Goal: Task Accomplishment & Management: Use online tool/utility

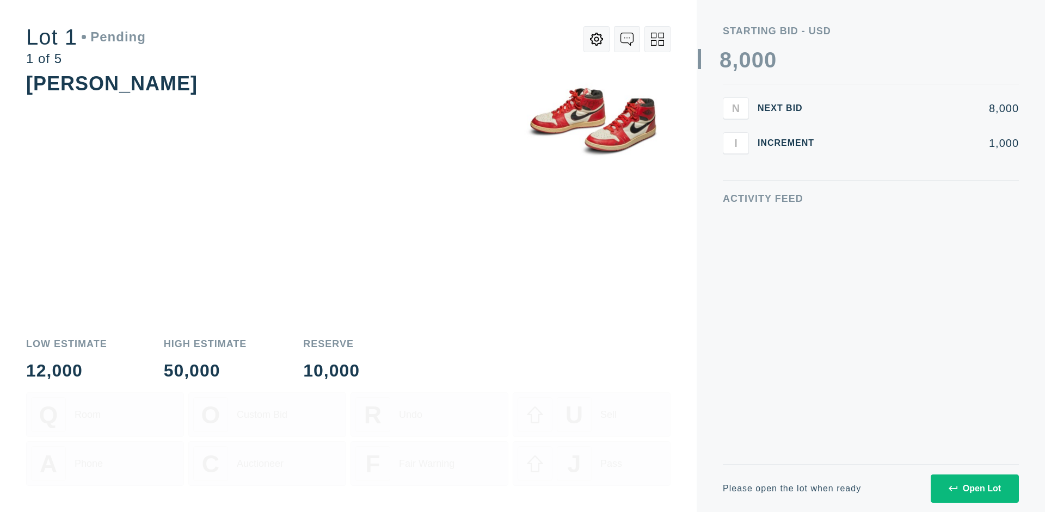
click at [974, 488] on div "Open Lot" at bounding box center [974, 489] width 52 height 10
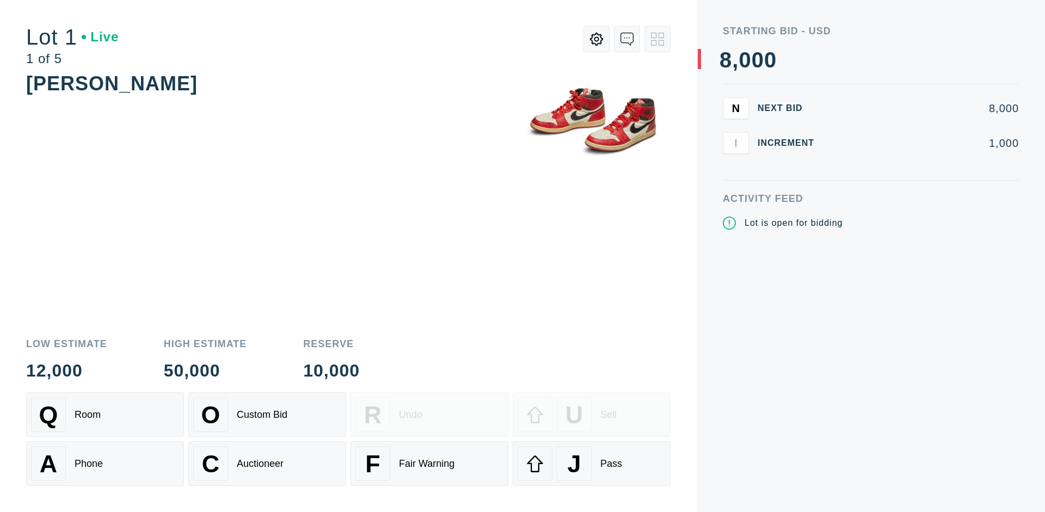
click at [591, 464] on div "J Pass" at bounding box center [591, 463] width 148 height 35
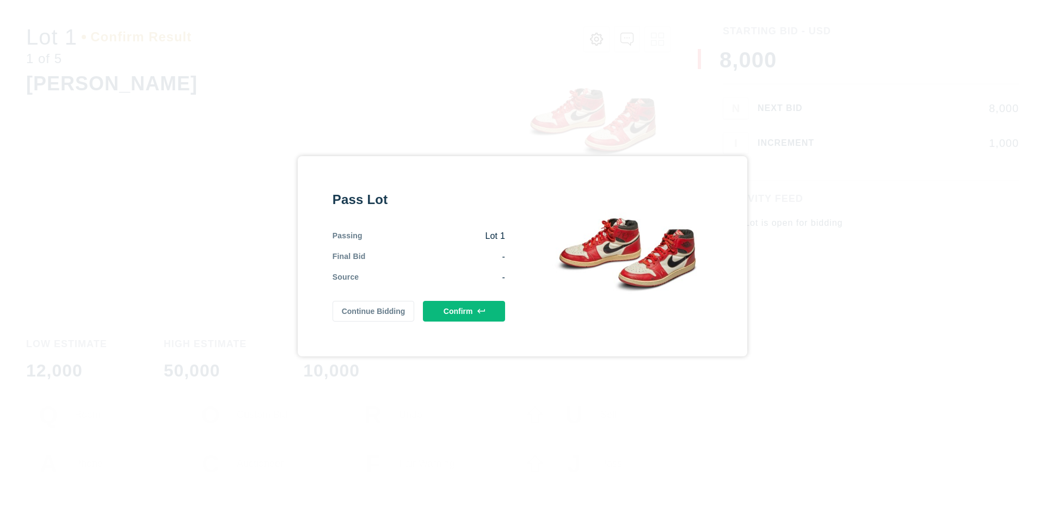
click at [464, 311] on button "Confirm" at bounding box center [464, 311] width 82 height 21
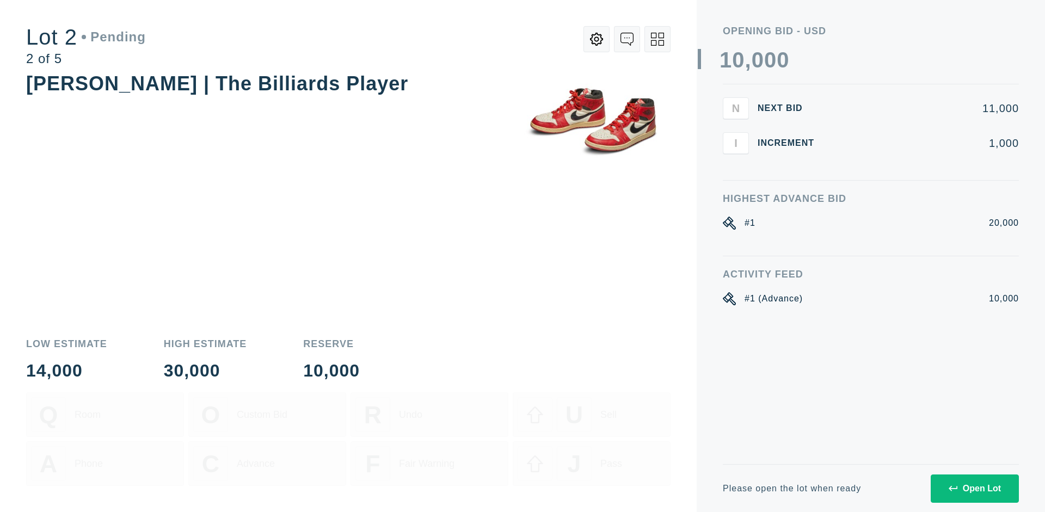
click at [974, 488] on div "Open Lot" at bounding box center [974, 489] width 52 height 10
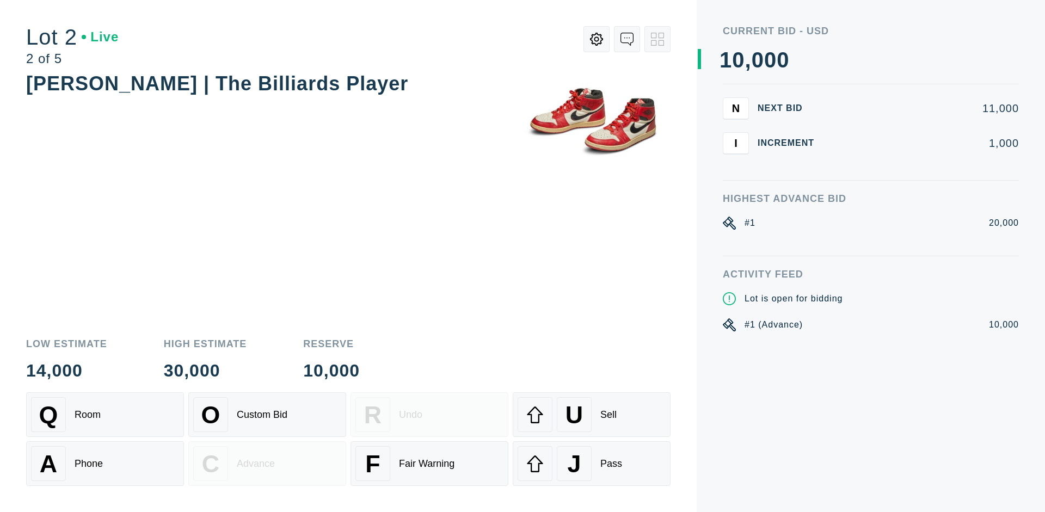
click at [591, 464] on div "J Pass" at bounding box center [591, 463] width 148 height 35
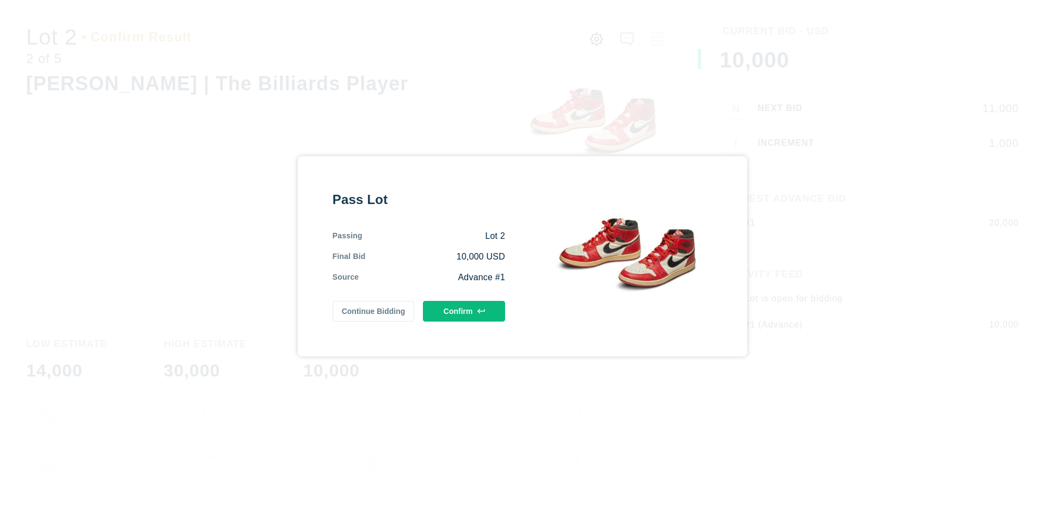
click at [464, 311] on button "Confirm" at bounding box center [464, 311] width 82 height 21
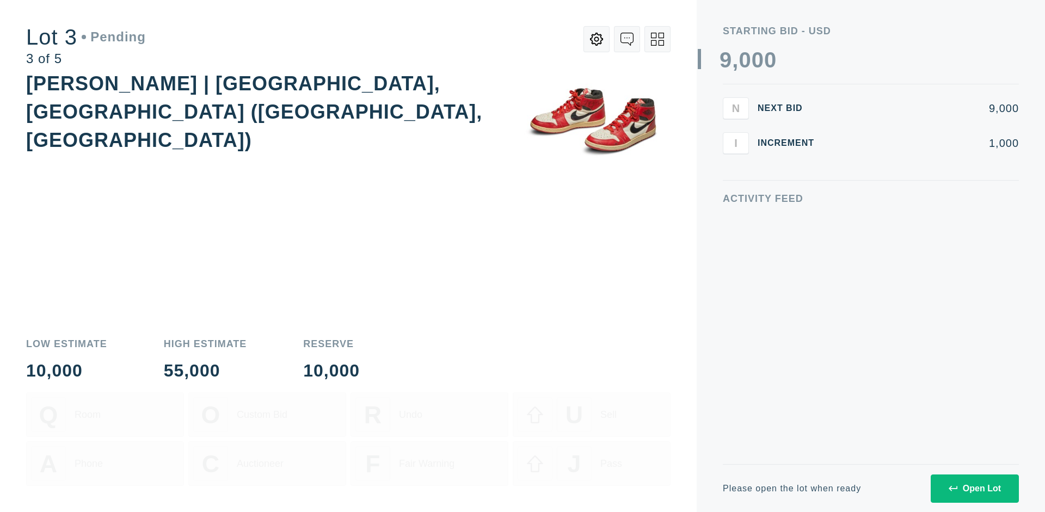
click at [974, 488] on div "Open Lot" at bounding box center [974, 489] width 52 height 10
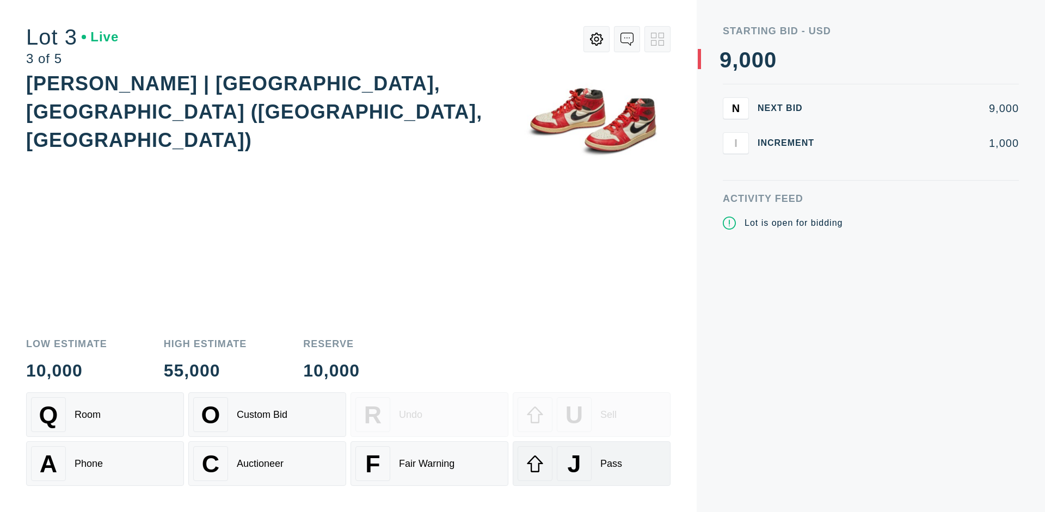
click at [591, 464] on div "J Pass" at bounding box center [591, 463] width 148 height 35
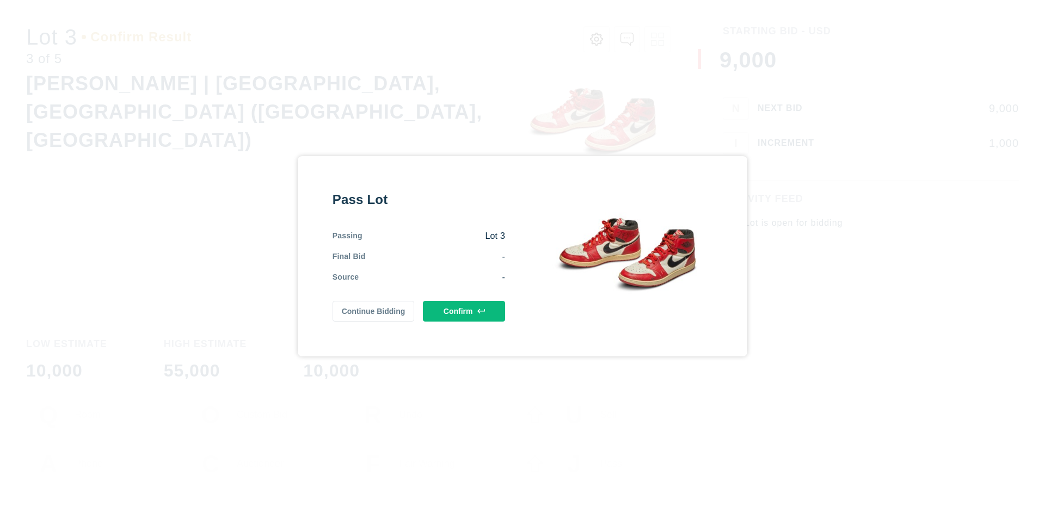
click at [464, 311] on button "Confirm" at bounding box center [464, 311] width 82 height 21
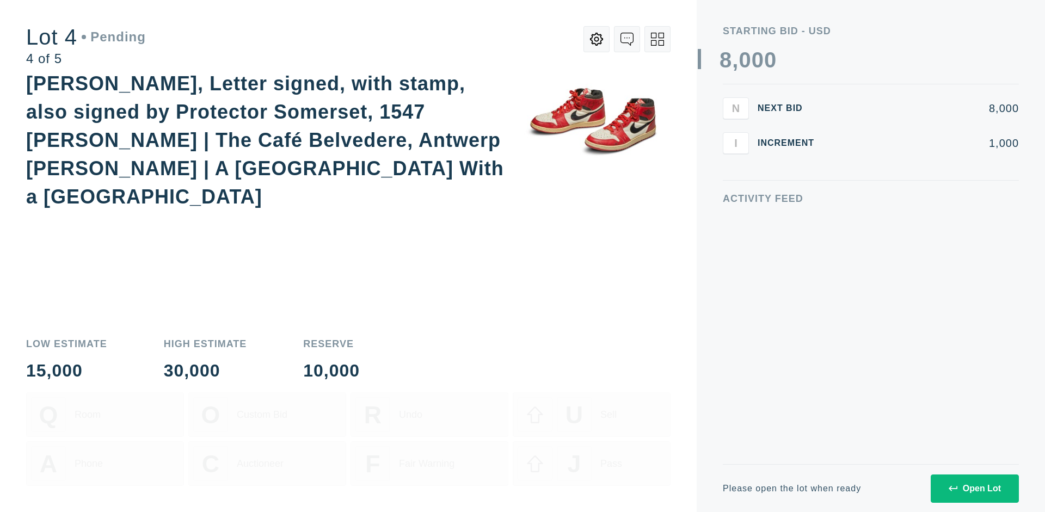
click at [657, 39] on icon at bounding box center [657, 39] width 13 height 13
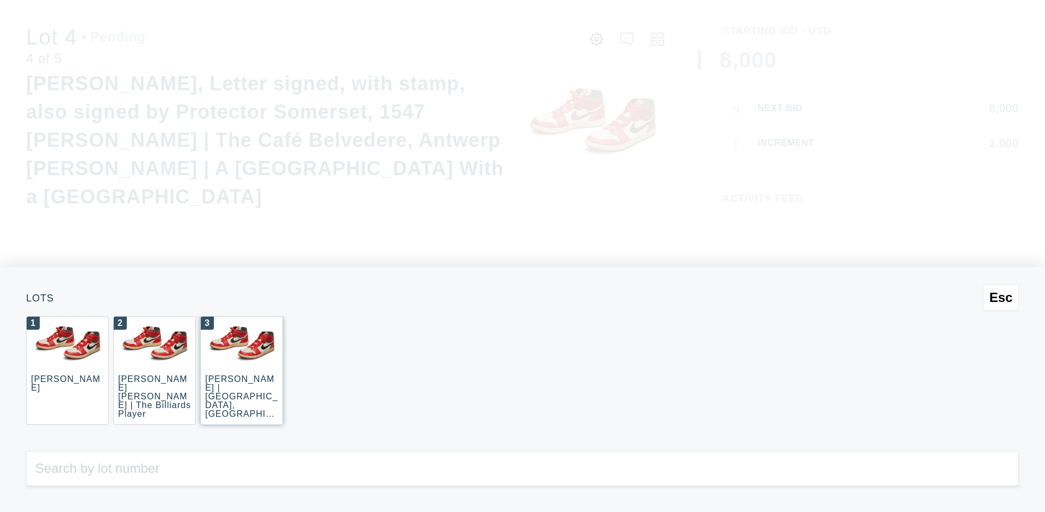
click at [242, 370] on div "3 JOAQUÍN SOROLLA | La Caleta, Málaga (La Caleta Beach, Málaga)" at bounding box center [241, 370] width 83 height 109
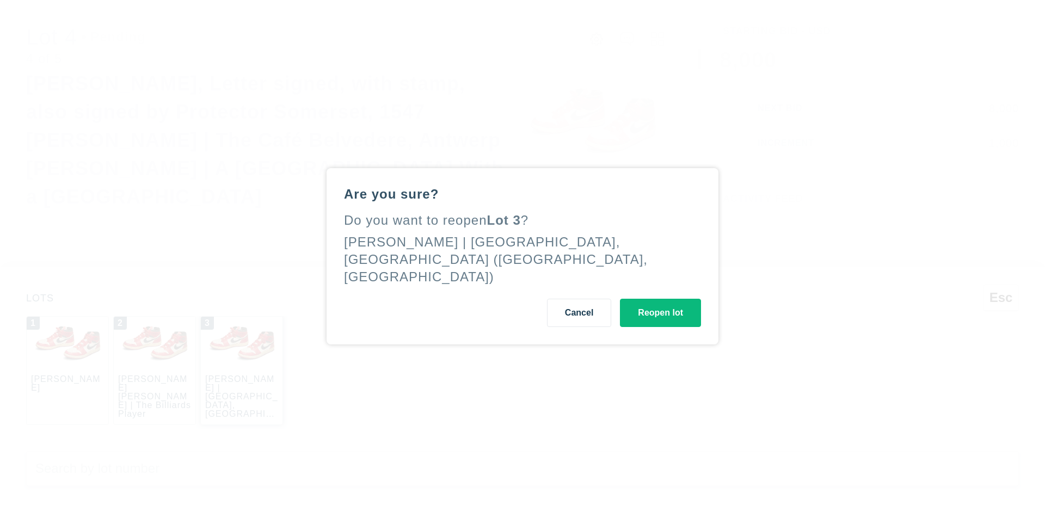
click at [660, 305] on button "Reopen lot" at bounding box center [660, 313] width 81 height 28
